Goal: Transaction & Acquisition: Purchase product/service

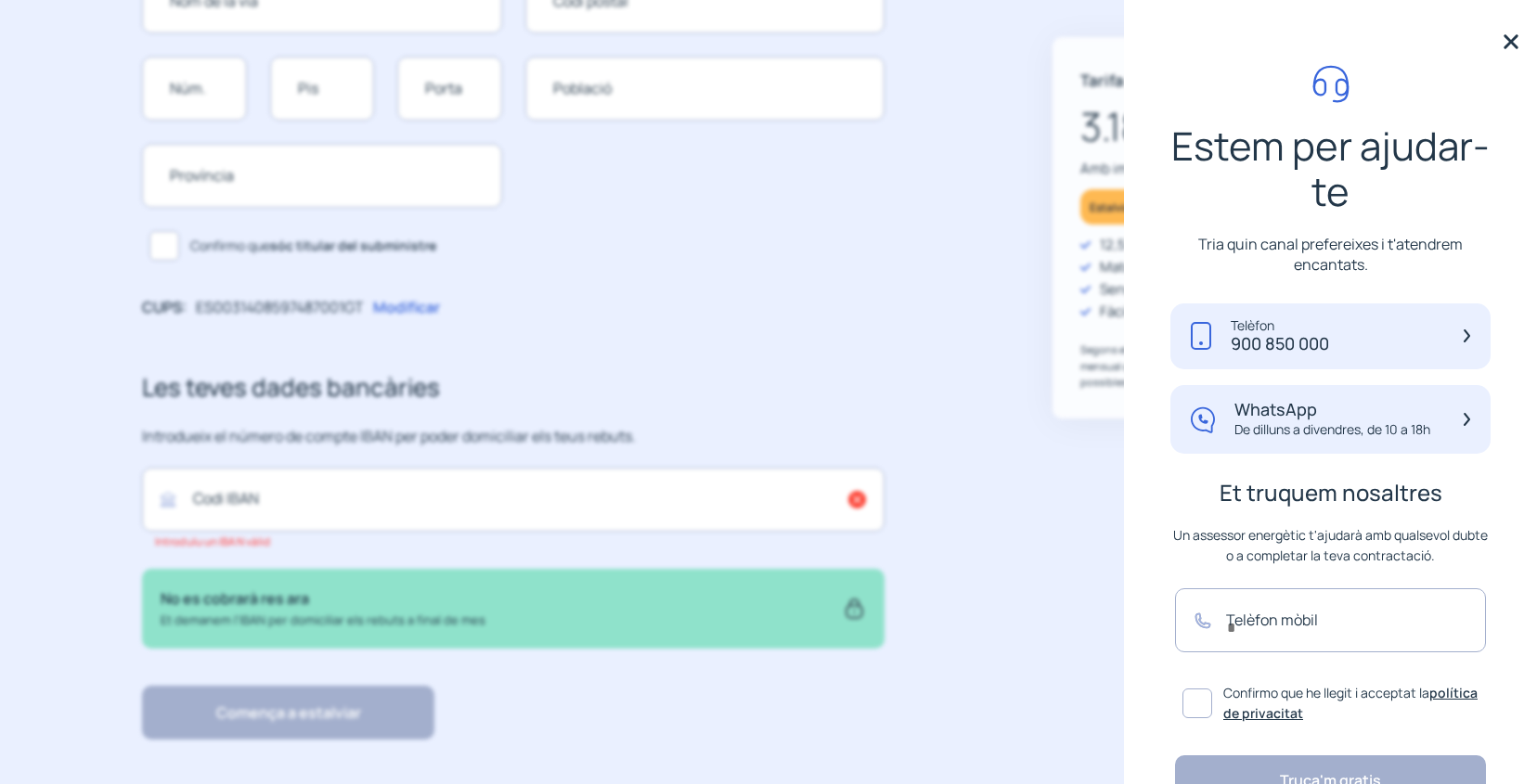
scroll to position [633, 0]
click at [1516, 45] on img at bounding box center [1511, 41] width 28 height 28
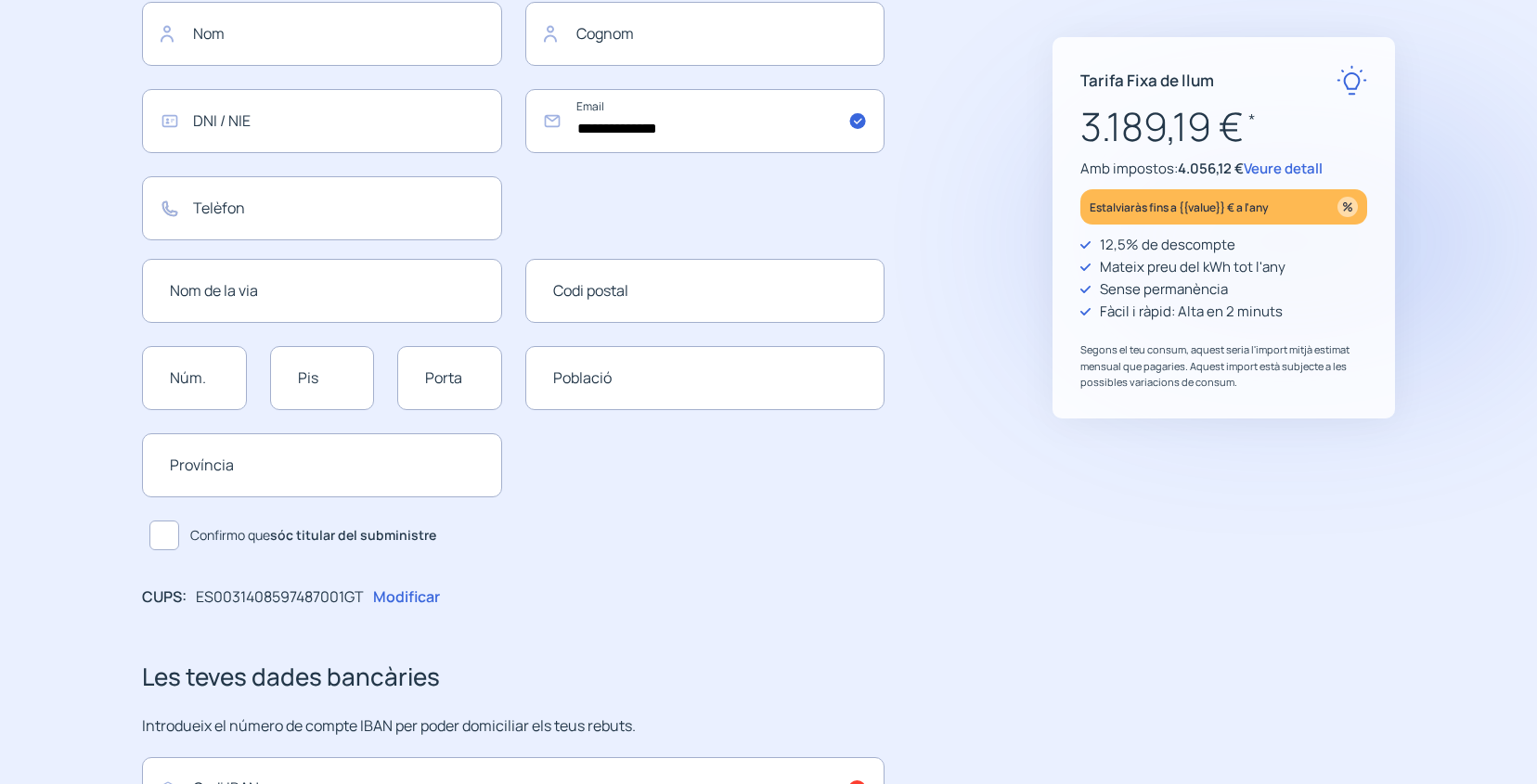
scroll to position [292, 0]
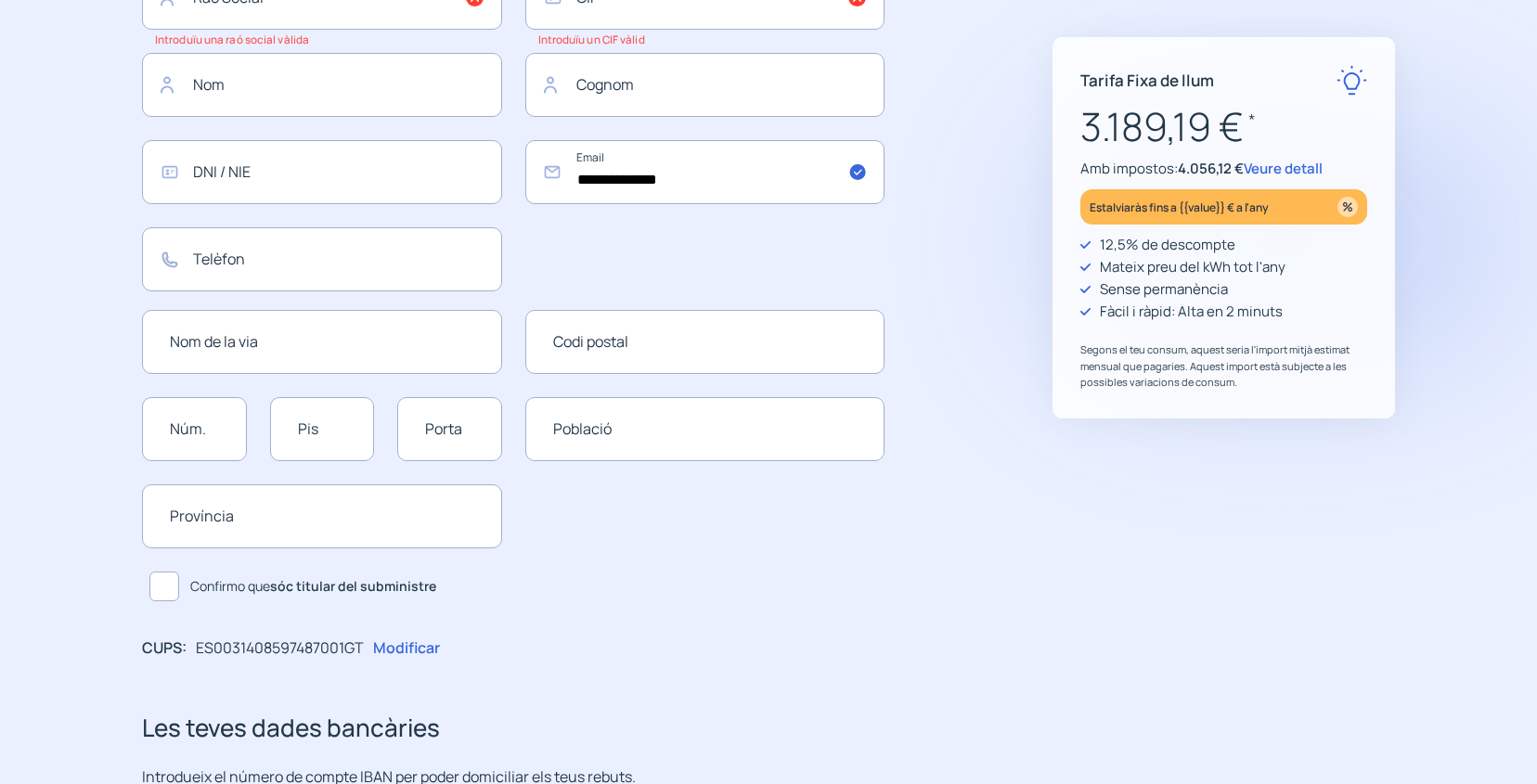
click at [1281, 158] on p "Amb impostos: 4.056,12 € Veure detall" at bounding box center [1223, 169] width 287 height 23
click at [1283, 166] on span "Veure detall" at bounding box center [1283, 169] width 79 height 20
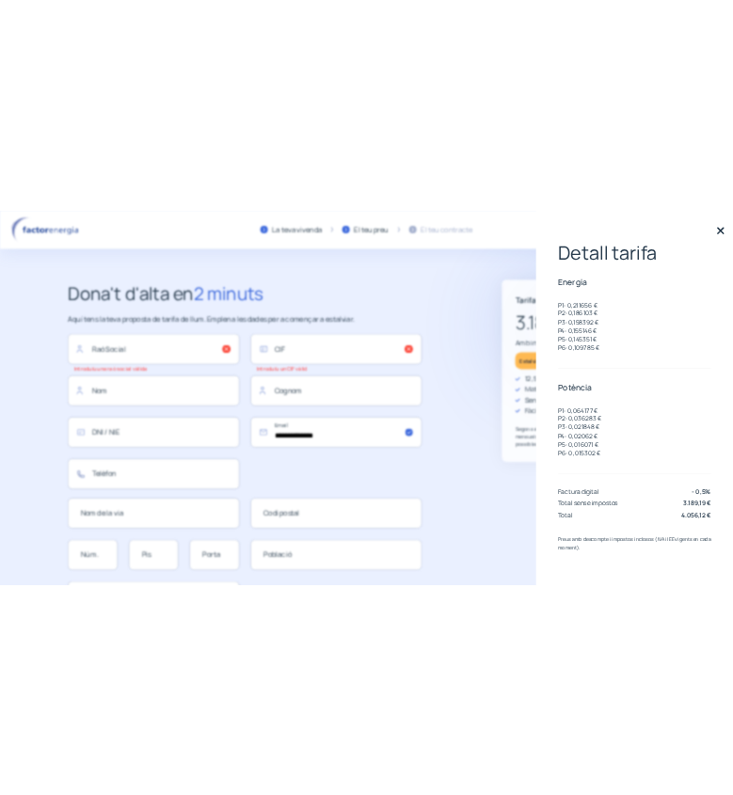
scroll to position [0, 0]
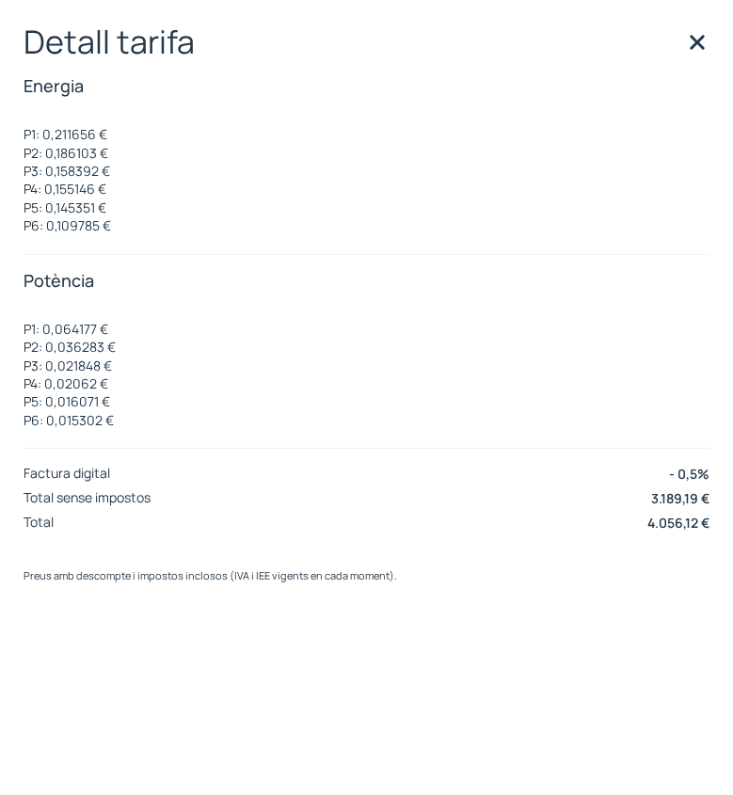
click at [96, 147] on p "P2: 0,186103 €" at bounding box center [68, 153] width 88 height 18
drag, startPoint x: 97, startPoint y: 134, endPoint x: 45, endPoint y: 134, distance: 51.8
click at [45, 134] on p "P1: 0,211656 €" at bounding box center [68, 134] width 88 height 18
copy p "0,211656"
drag, startPoint x: 96, startPoint y: 152, endPoint x: 47, endPoint y: 148, distance: 49.1
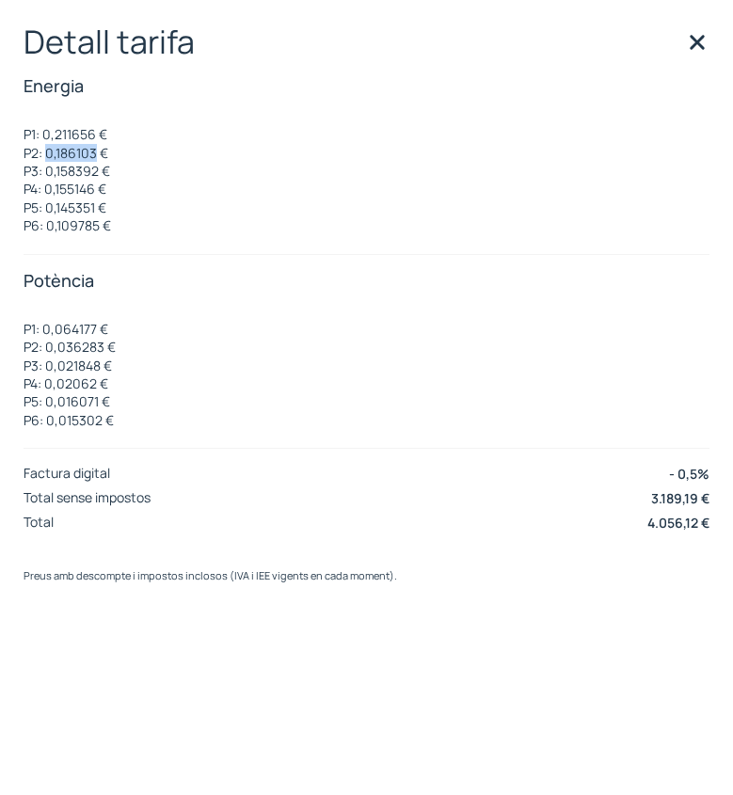
click at [47, 148] on p "P2: 0,186103 €" at bounding box center [68, 153] width 88 height 18
copy p "0,186103"
drag, startPoint x: 99, startPoint y: 169, endPoint x: 44, endPoint y: 171, distance: 54.6
click at [46, 170] on p "P3: 0,158392 €" at bounding box center [68, 171] width 88 height 18
copy p "0,158392"
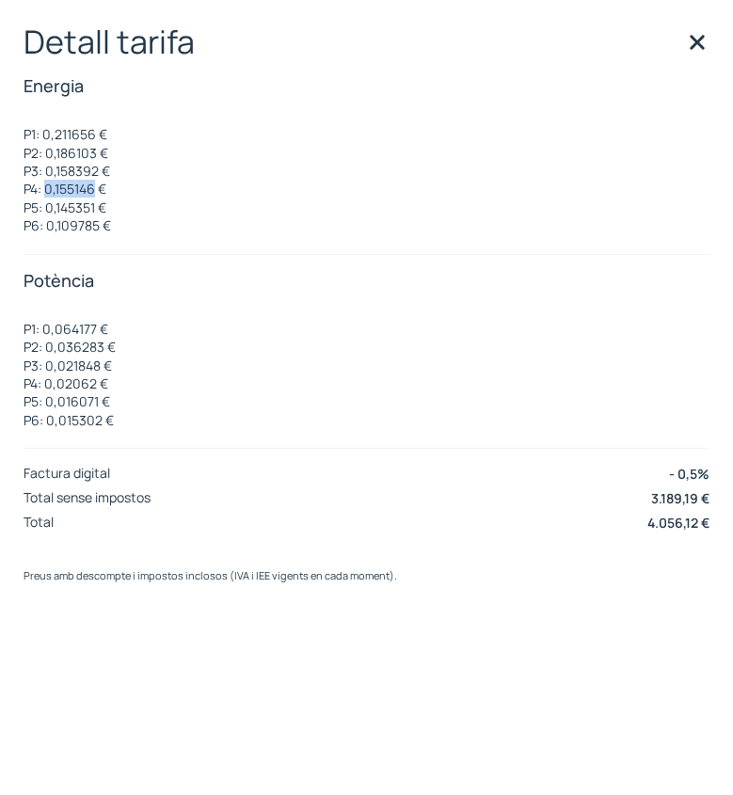
drag, startPoint x: 97, startPoint y: 189, endPoint x: 47, endPoint y: 186, distance: 50.0
click at [47, 186] on p "P4: 0,155146 €" at bounding box center [68, 189] width 88 height 18
copy p "0,155146"
drag, startPoint x: 96, startPoint y: 204, endPoint x: 40, endPoint y: 218, distance: 57.3
click at [48, 205] on p "P5: 0,145351 €" at bounding box center [68, 208] width 88 height 18
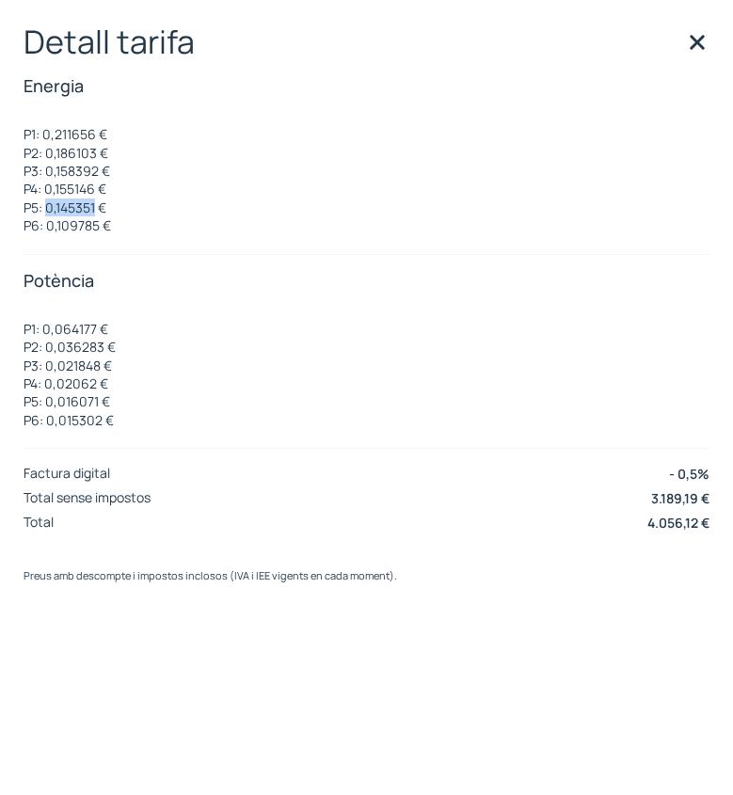
copy p "0,145351"
drag, startPoint x: 97, startPoint y: 219, endPoint x: 47, endPoint y: 225, distance: 50.2
click at [48, 222] on p "P6: 0,109785 €" at bounding box center [68, 225] width 88 height 18
copy p "0,109785"
drag, startPoint x: 8, startPoint y: 299, endPoint x: 92, endPoint y: 228, distance: 110.9
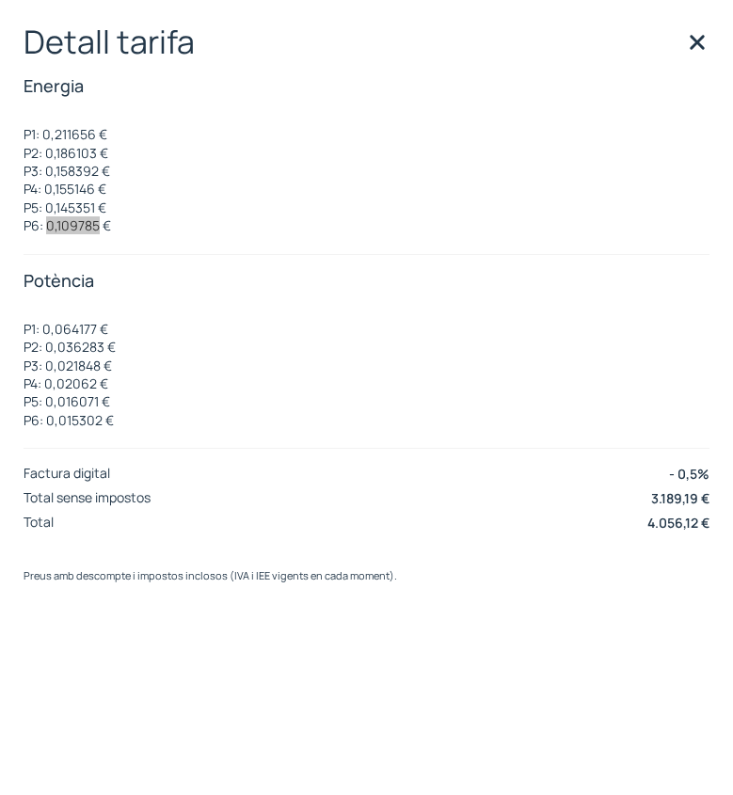
click at [88, 230] on p "P6: 0,109785 €" at bounding box center [68, 225] width 88 height 18
copy p "0,109785"
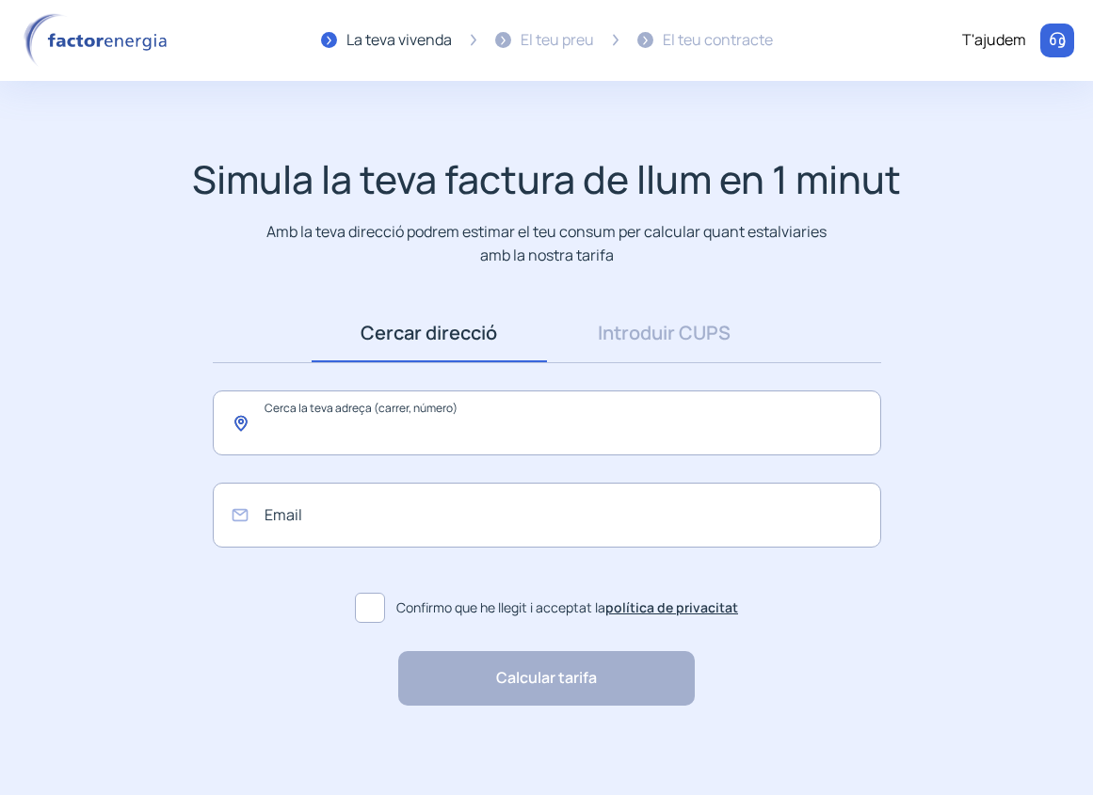
click at [330, 426] on input "text" at bounding box center [547, 423] width 668 height 65
click at [662, 349] on link "Introduir CUPS" at bounding box center [664, 333] width 235 height 58
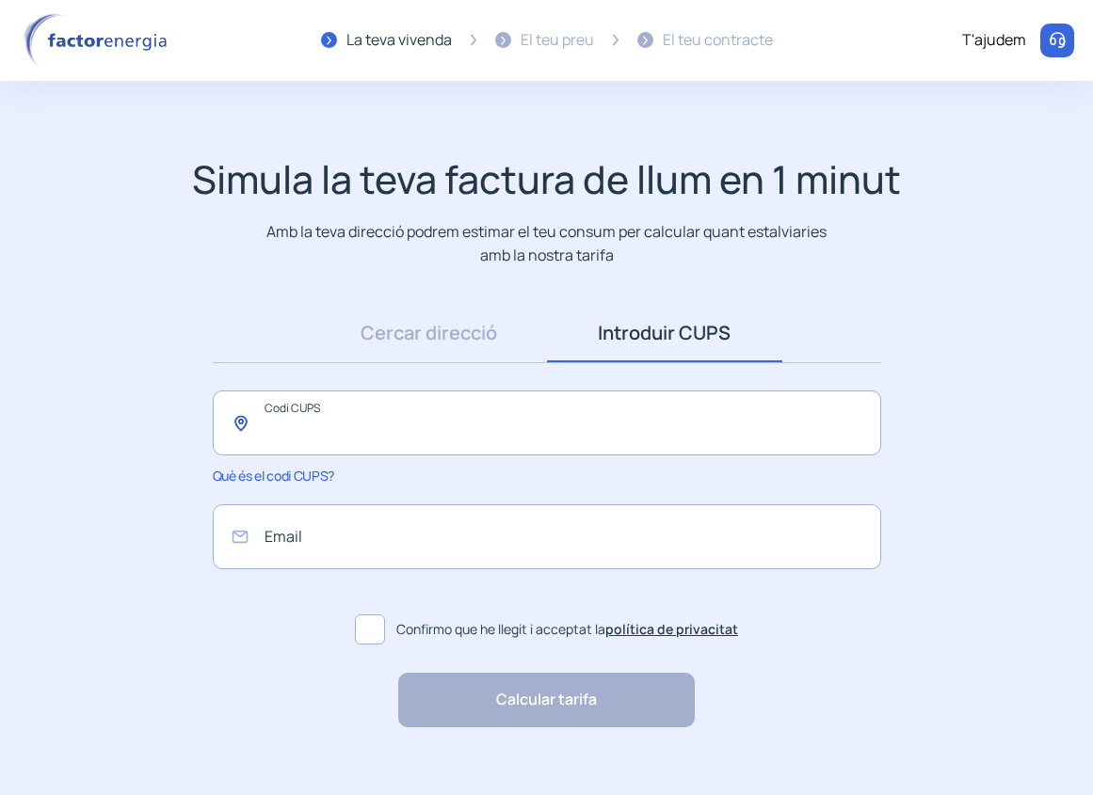
click at [415, 436] on input "text" at bounding box center [547, 423] width 668 height 65
paste input "**********"
type input "**********"
click at [368, 549] on input "email" at bounding box center [547, 536] width 668 height 65
type input "**********"
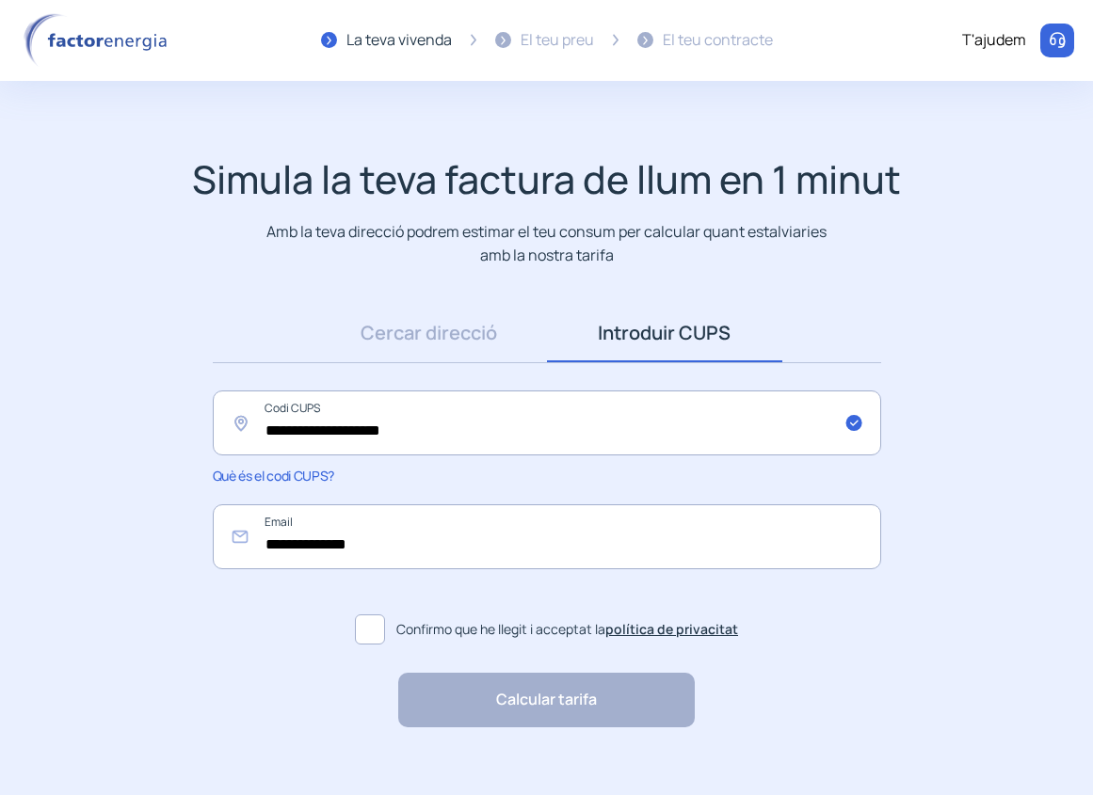
click at [362, 625] on span at bounding box center [370, 630] width 30 height 30
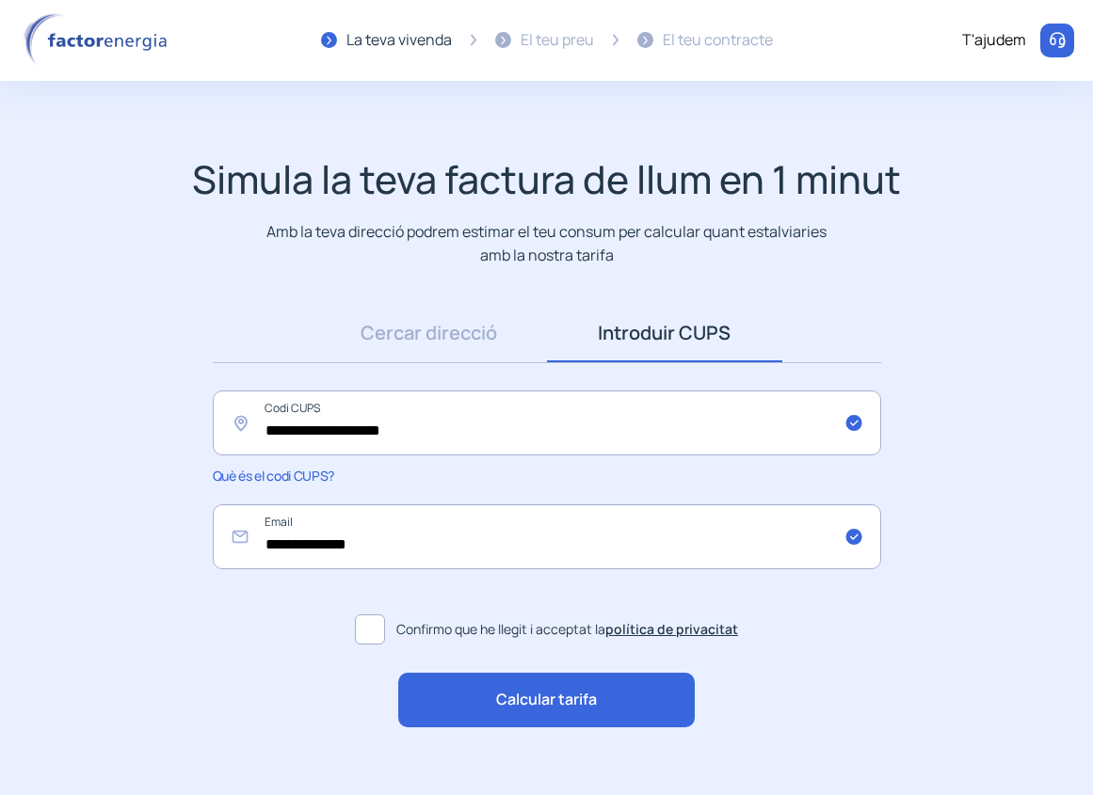
click at [513, 698] on span "Calcular tarifa" at bounding box center [546, 700] width 101 height 24
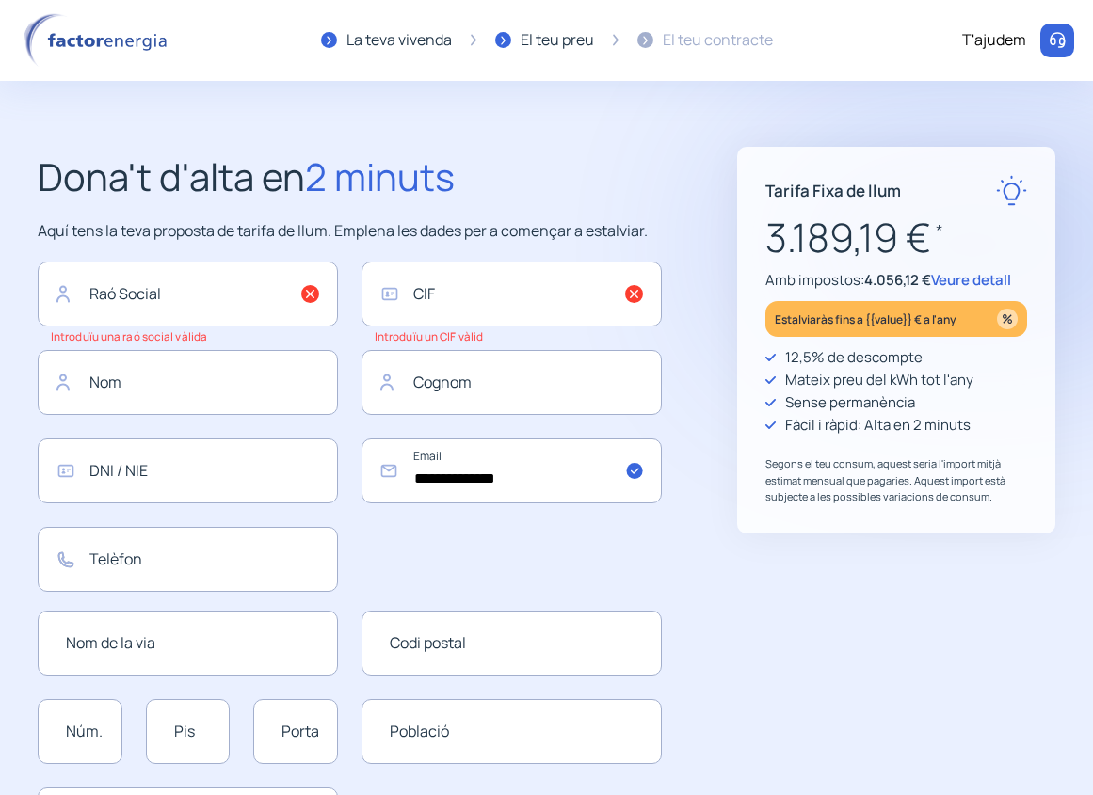
click at [990, 282] on span "Veure detall" at bounding box center [971, 280] width 80 height 20
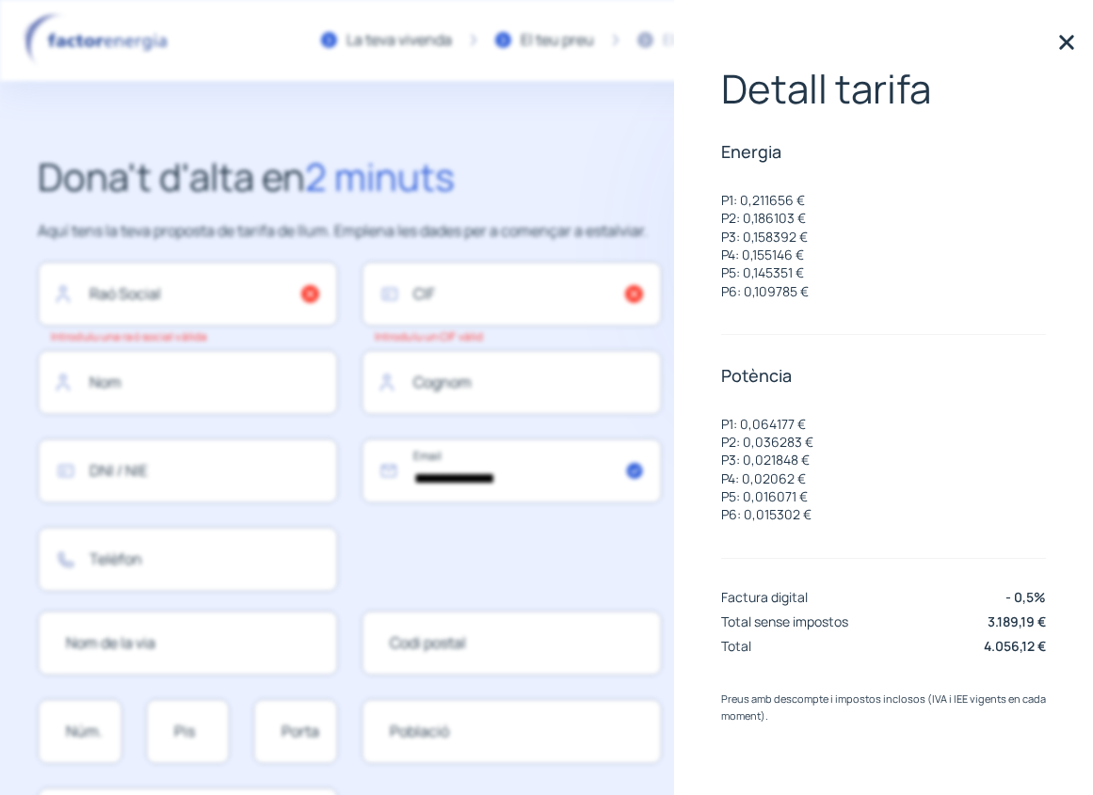
click at [0, 404] on html "Uso de cookies Utilizamos cookies propias y de terceros para analizar el uso de…" at bounding box center [546, 729] width 1093 height 1458
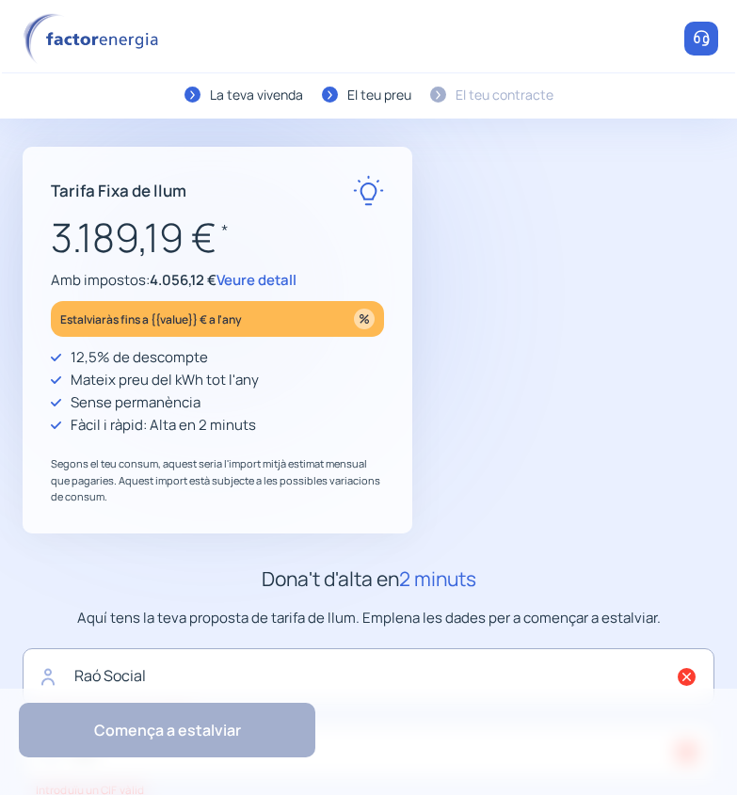
drag, startPoint x: 261, startPoint y: 280, endPoint x: 158, endPoint y: 322, distance: 111.0
click at [260, 280] on span "Veure detall" at bounding box center [256, 280] width 80 height 20
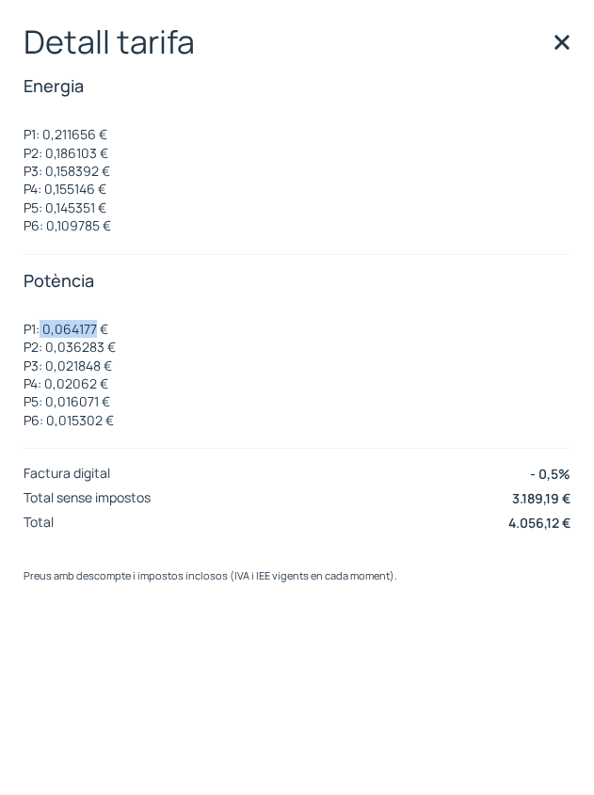
drag, startPoint x: 95, startPoint y: 322, endPoint x: 41, endPoint y: 327, distance: 53.8
click at [41, 327] on p "P1: 0,064177 €" at bounding box center [70, 329] width 92 height 18
copy p "0,064177"
drag, startPoint x: 101, startPoint y: 344, endPoint x: 47, endPoint y: 343, distance: 53.7
click at [47, 343] on p "P2: 0,036283 €" at bounding box center [70, 347] width 92 height 18
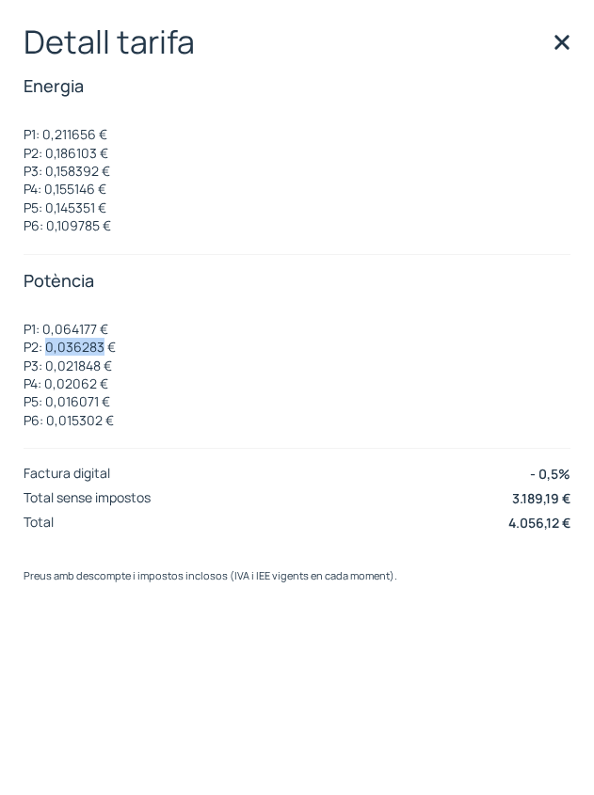
copy p "0,036283"
drag, startPoint x: 100, startPoint y: 363, endPoint x: 49, endPoint y: 361, distance: 50.9
click at [49, 361] on p "P3: 0,021848 €" at bounding box center [70, 366] width 92 height 18
copy p "0,021848"
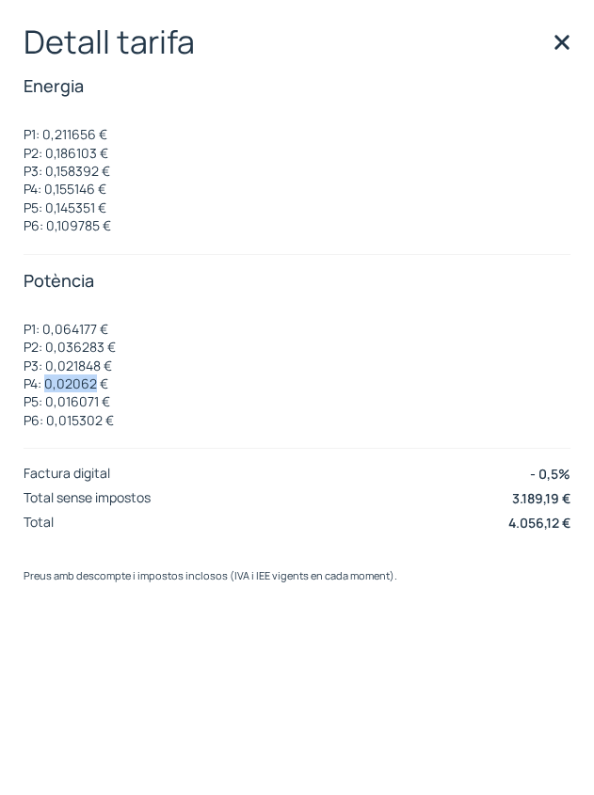
drag, startPoint x: 95, startPoint y: 385, endPoint x: 43, endPoint y: 385, distance: 51.8
click at [48, 384] on p "P4: 0,02062 €" at bounding box center [70, 384] width 92 height 18
copy p "0,02062"
drag, startPoint x: 99, startPoint y: 398, endPoint x: 48, endPoint y: 398, distance: 50.8
click at [48, 398] on p "P5: 0,016071 €" at bounding box center [70, 401] width 92 height 18
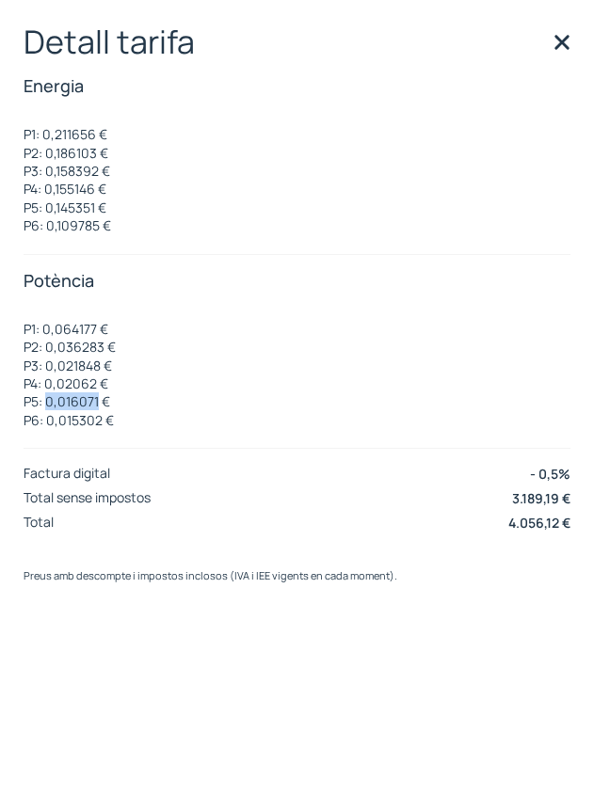
copy p "0,016071"
drag, startPoint x: 96, startPoint y: 379, endPoint x: 47, endPoint y: 380, distance: 48.9
click at [47, 380] on p "P4: 0,02062 €" at bounding box center [70, 384] width 92 height 18
click at [116, 423] on div "P1: 0,064177 € P2: 0,036283 € P3: 0,021848 € P4: 0,02062 € P5: 0,016071 € P6: 0…" at bounding box center [297, 365] width 547 height 128
drag, startPoint x: 102, startPoint y: 417, endPoint x: 46, endPoint y: 417, distance: 55.5
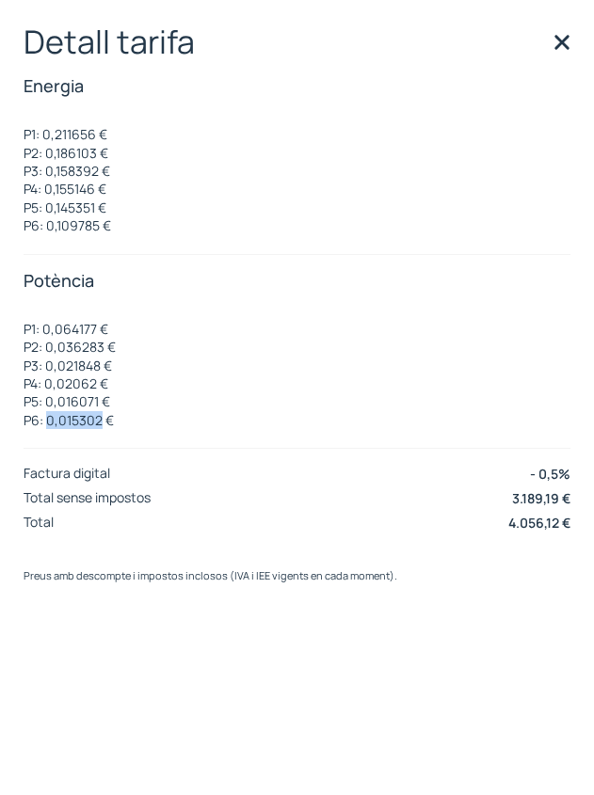
click at [46, 417] on p "P6: 0,015302 €" at bounding box center [70, 420] width 92 height 18
copy p "0,015302"
